Goal: Register for event/course

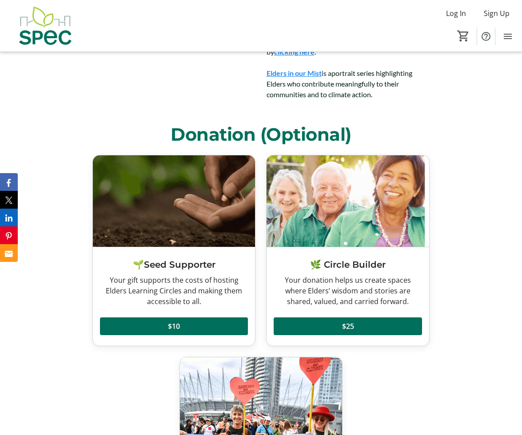
scroll to position [688, 0]
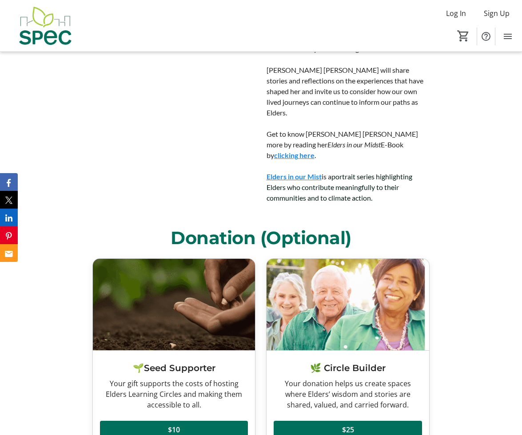
click at [285, 172] on link "Elders in our Mist" at bounding box center [293, 176] width 55 height 8
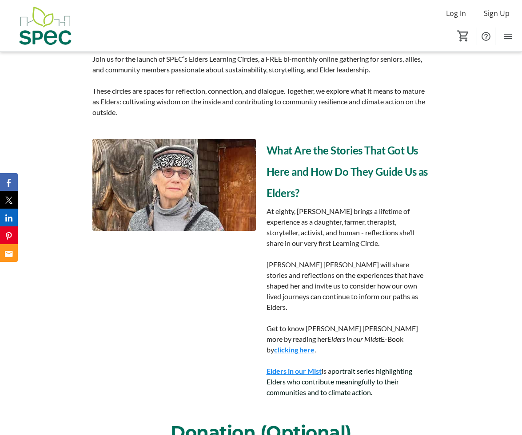
scroll to position [454, 0]
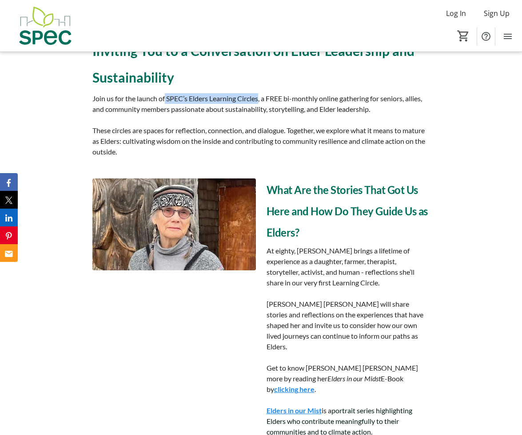
drag, startPoint x: 166, startPoint y: 99, endPoint x: 260, endPoint y: 100, distance: 94.2
click at [260, 100] on span "Join us for the launch of SPEC’s Elders Learning Circles, a FREE bi-monthly onl…" at bounding box center [257, 103] width 330 height 19
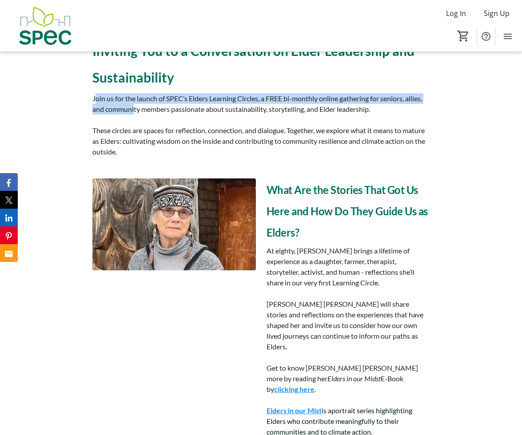
drag, startPoint x: 94, startPoint y: 98, endPoint x: 134, endPoint y: 111, distance: 42.0
click at [134, 111] on span "Join us for the launch of SPEC’s Elders Learning Circles, a FREE bi-monthly onl…" at bounding box center [257, 103] width 330 height 19
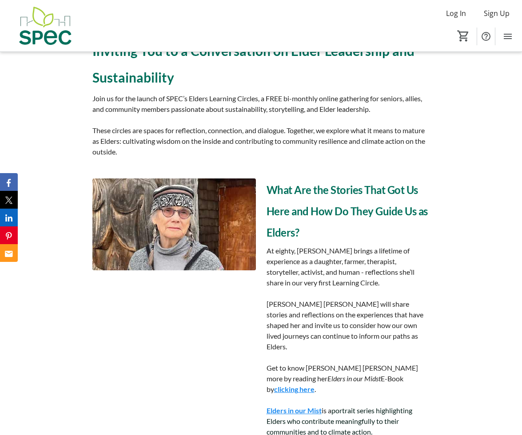
click at [109, 123] on p at bounding box center [260, 120] width 337 height 11
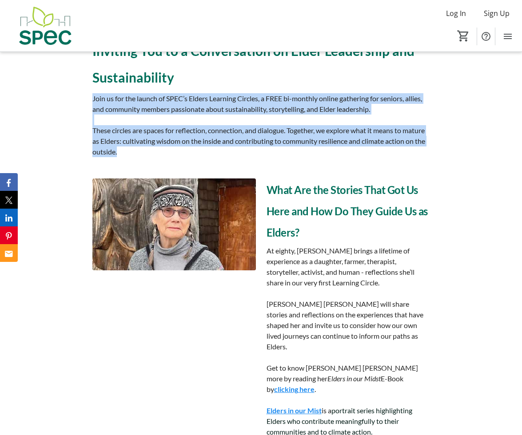
drag, startPoint x: 91, startPoint y: 98, endPoint x: 153, endPoint y: 167, distance: 92.4
click at [181, 154] on div "Join us for the launch of SPEC’s Elders Learning Circles, a FREE bi-monthly onl…" at bounding box center [261, 125] width 348 height 64
copy div "Join us for the launch of SPEC’s Elders Learning Circles, a FREE bi-monthly onl…"
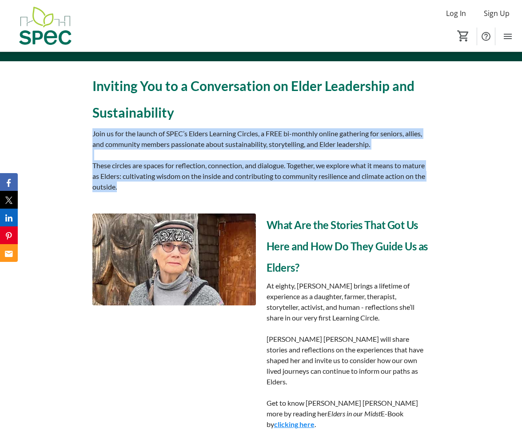
scroll to position [273, 0]
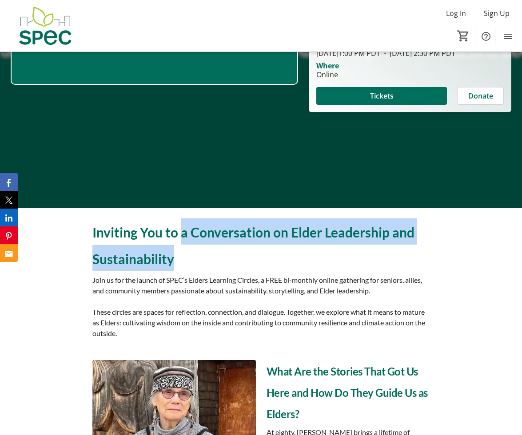
drag, startPoint x: 183, startPoint y: 234, endPoint x: 191, endPoint y: 259, distance: 26.4
click at [185, 261] on p "Inviting You to a Conversation on Elder Leadership and Sustainability" at bounding box center [260, 244] width 337 height 53
click at [191, 259] on p "Inviting You to a Conversation on Elder Leadership and Sustainability" at bounding box center [260, 244] width 337 height 53
drag, startPoint x: 203, startPoint y: 263, endPoint x: 189, endPoint y: 232, distance: 34.2
click at [189, 232] on p "Inviting You to a Conversation on Elder Leadership and Sustainability" at bounding box center [260, 244] width 337 height 53
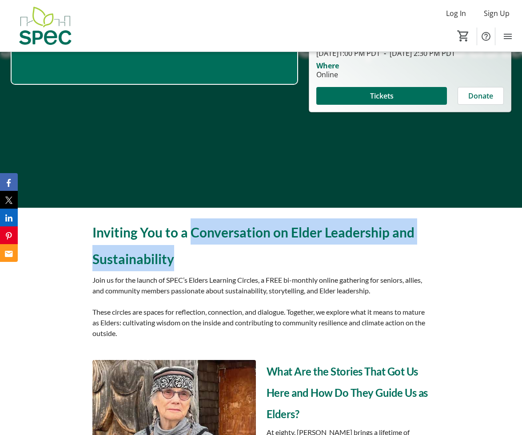
copy span "Conversation on Elder Leadership and Sustainability"
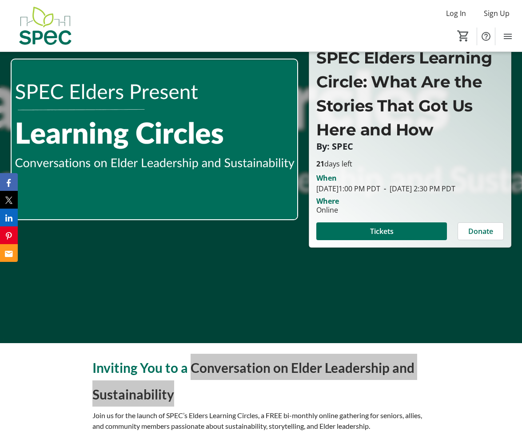
scroll to position [86, 0]
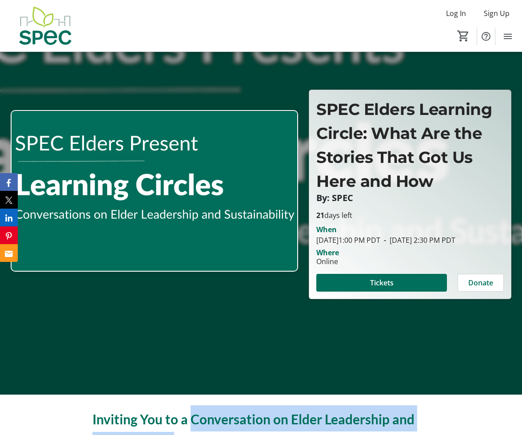
drag, startPoint x: 325, startPoint y: 238, endPoint x: 362, endPoint y: 248, distance: 38.1
click at [362, 246] on div "When [DATE] 1:00 PM PDT - [DATE] 2:30 PM PDT" at bounding box center [410, 233] width 198 height 25
copy tr-event-date-display "[DATE] 1:00 PM PDT - [DATE] 2:30 PM PDT"
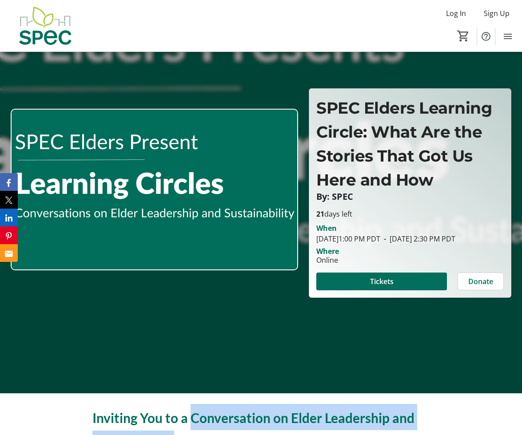
scroll to position [87, 0]
